Goal: Information Seeking & Learning: Learn about a topic

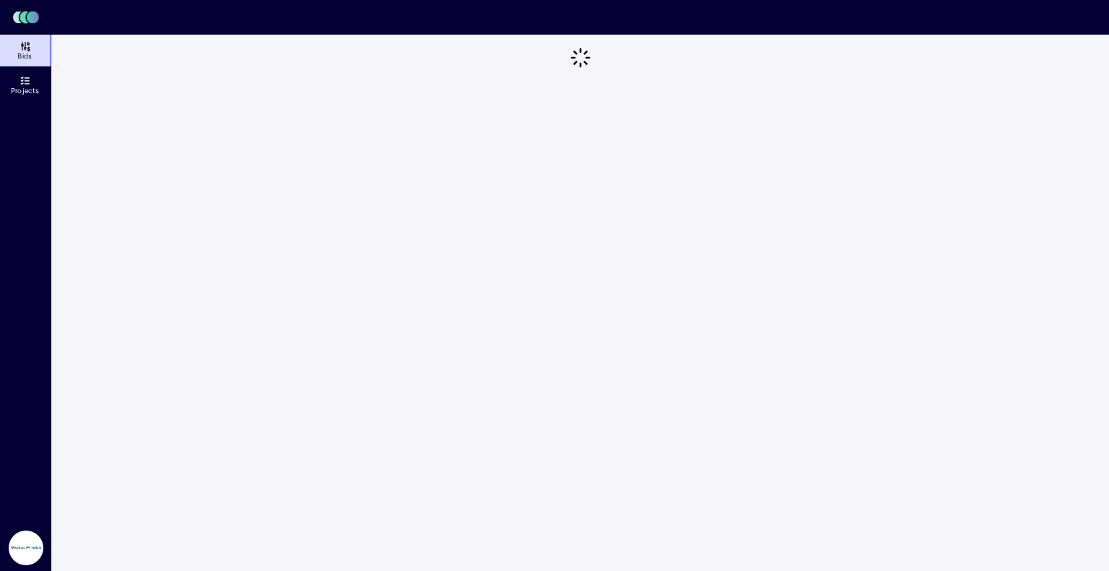
click at [29, 40] on icon at bounding box center [26, 46] width 12 height 12
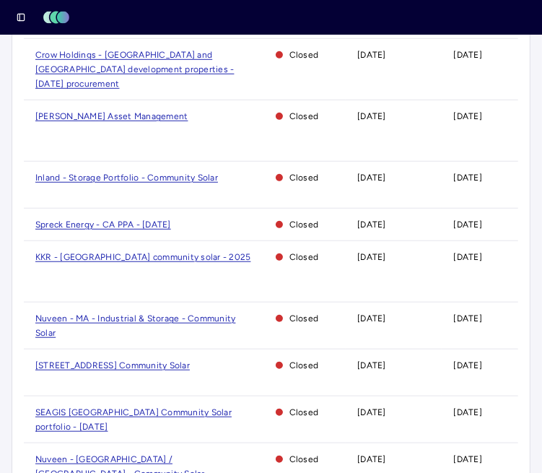
scroll to position [578, 0]
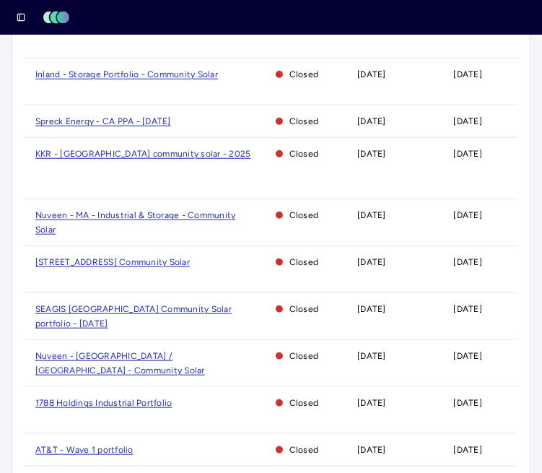
click at [113, 398] on span "1788 Holdings Industrial Portfolio" at bounding box center [103, 403] width 137 height 10
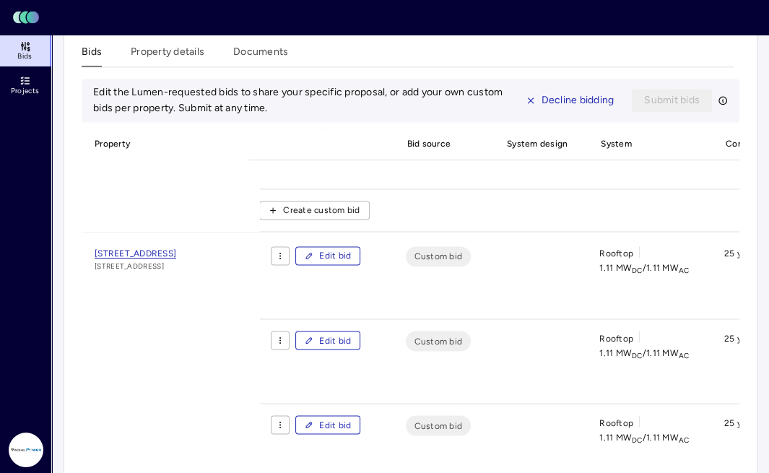
scroll to position [241, 0]
click at [160, 66] on button "Property details" at bounding box center [168, 55] width 74 height 22
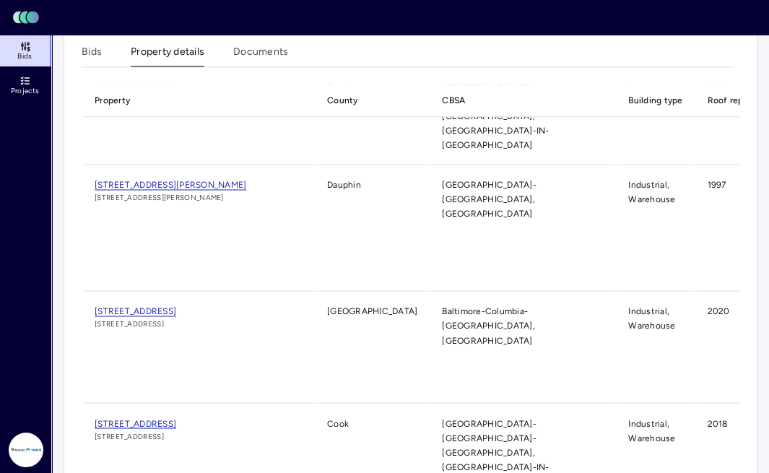
scroll to position [662, 0]
click at [176, 305] on span "[STREET_ADDRESS]" at bounding box center [136, 310] width 82 height 10
